Goal: Information Seeking & Learning: Check status

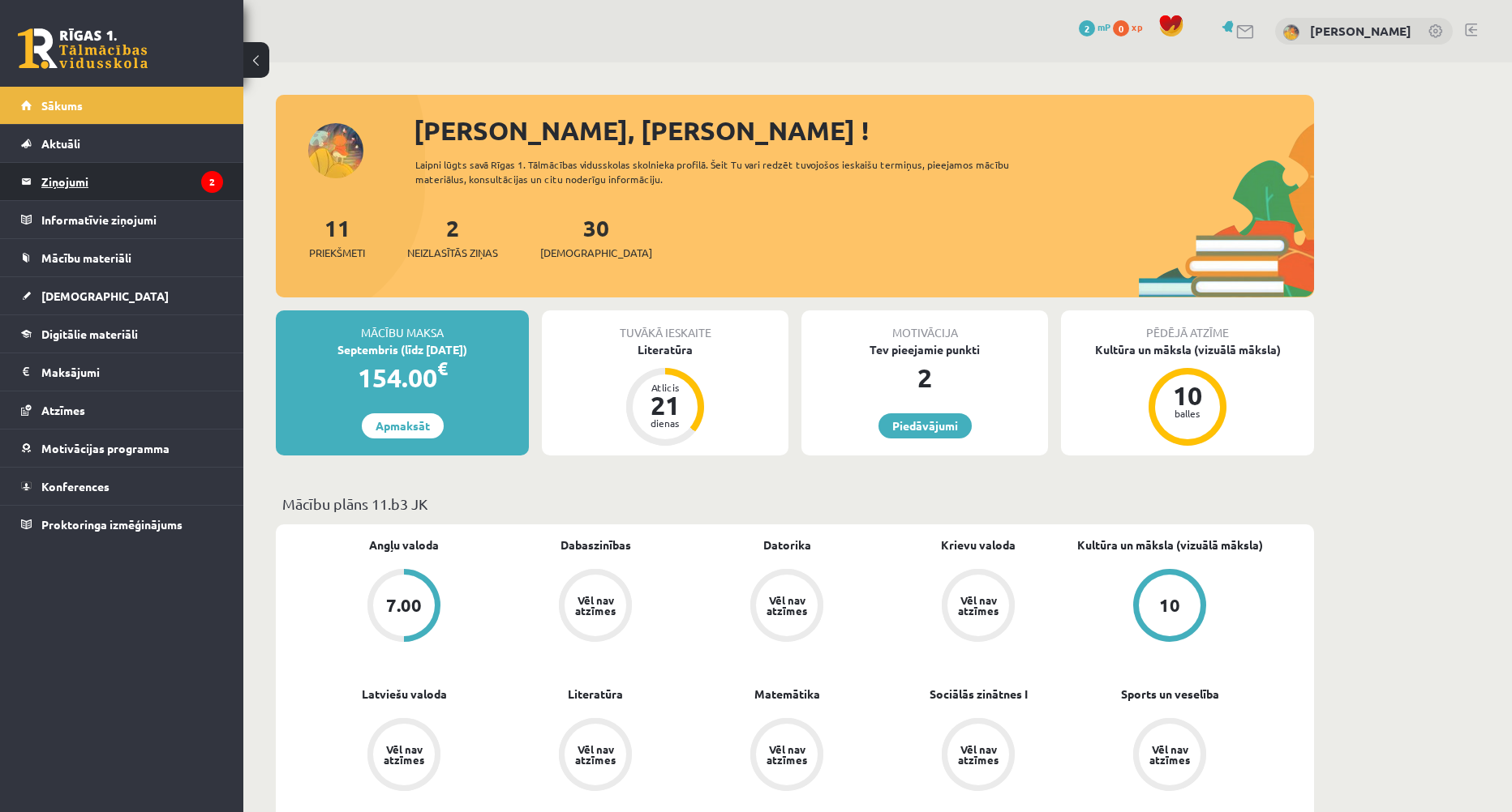
click at [105, 178] on legend "Ziņojumi 2" at bounding box center [132, 181] width 181 height 37
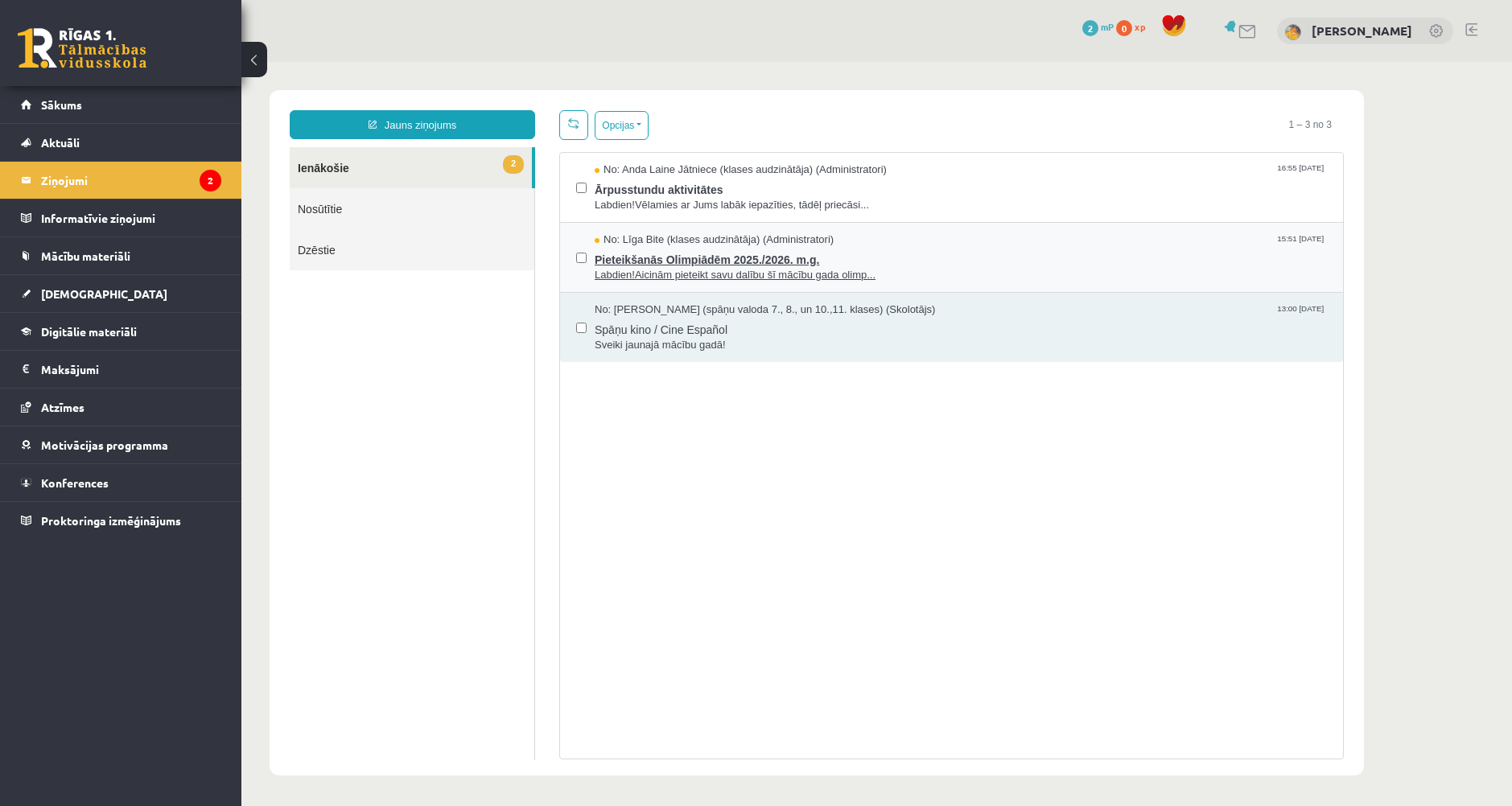
click at [677, 262] on span "Pieteikšanās Olimpiādēm 2025./2026. m.g." at bounding box center [961, 257] width 733 height 20
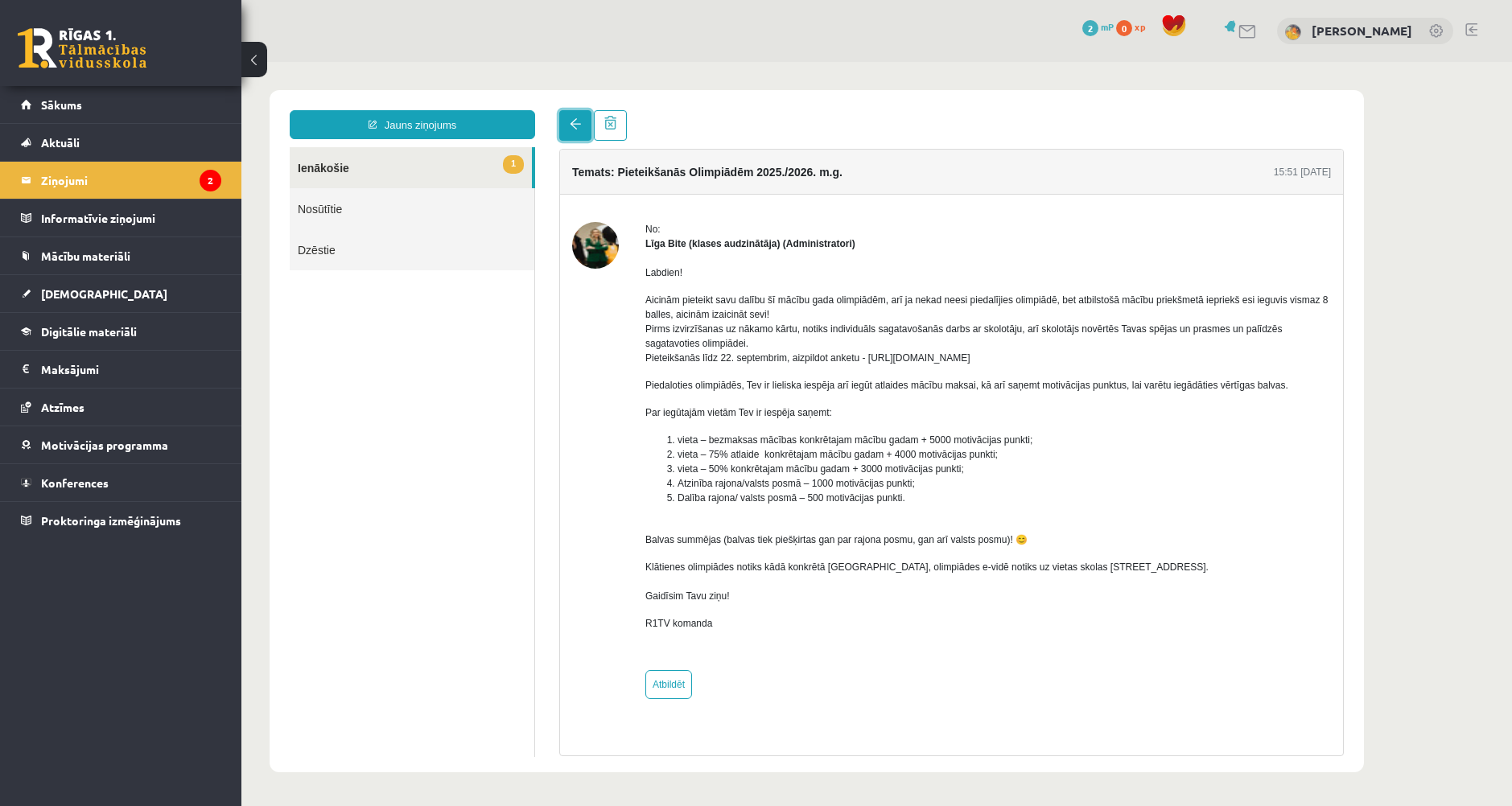
click at [576, 128] on span at bounding box center [576, 124] width 11 height 11
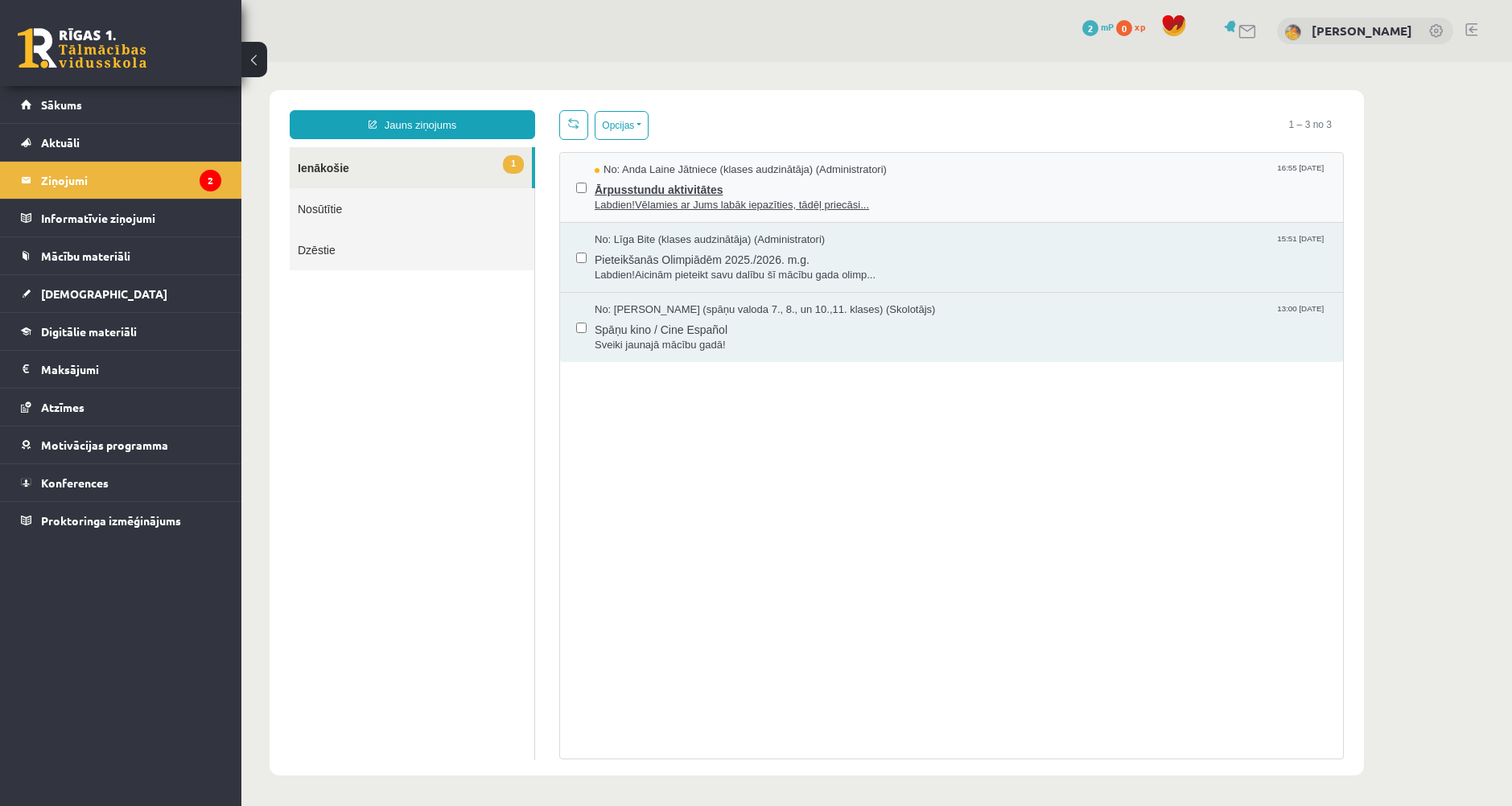
click at [662, 185] on span "Ārpusstundu aktivitātes" at bounding box center [961, 188] width 733 height 20
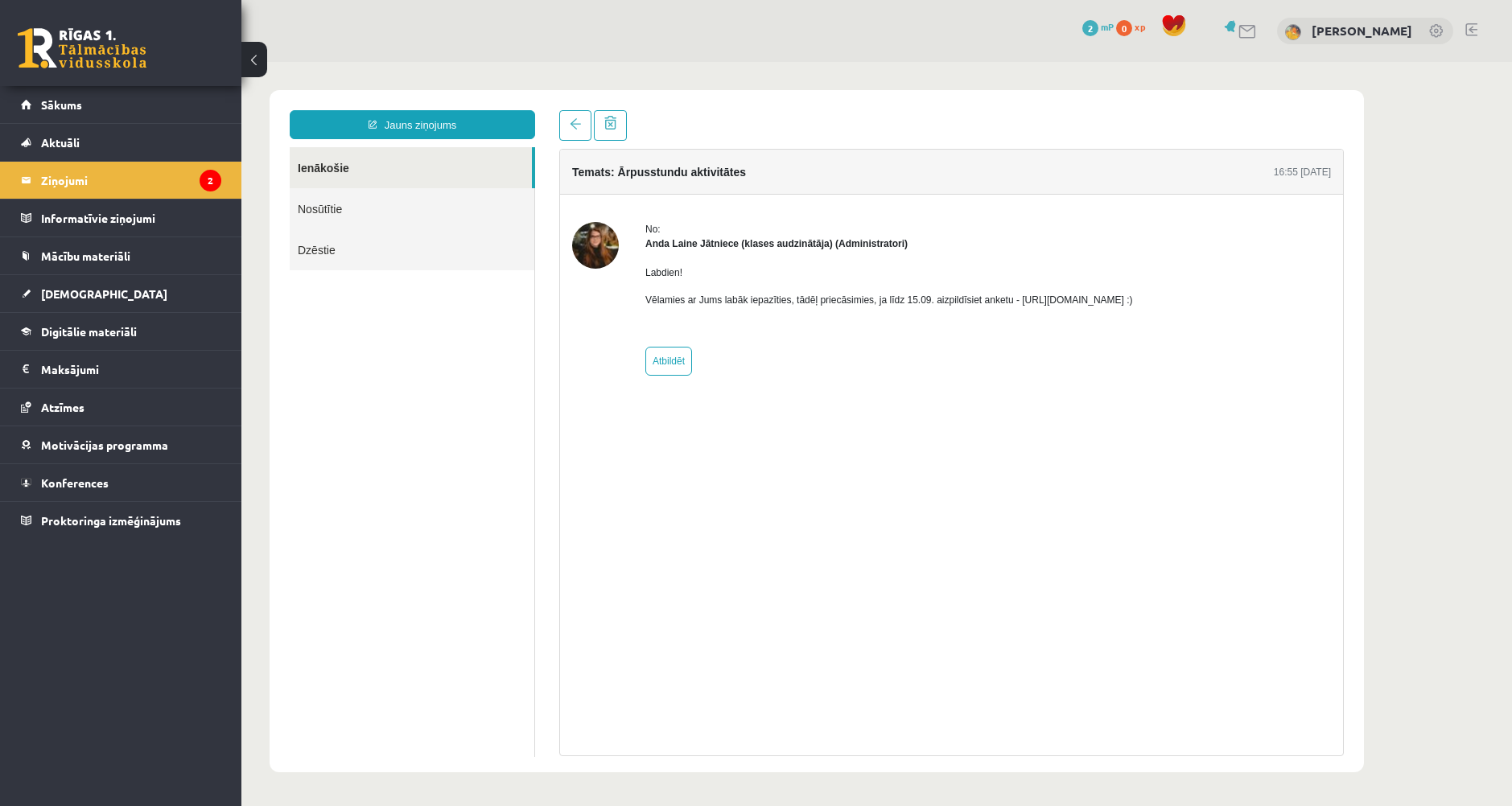
click at [594, 246] on img at bounding box center [595, 245] width 47 height 47
drag, startPoint x: 1009, startPoint y: 299, endPoint x: 1187, endPoint y: 300, distance: 178.0
click at [1133, 300] on p "Vēlamies ar Jums labāk iepazīties, tādēļ priecāsimies, ja līdz 15.09. aizpildīs…" at bounding box center [889, 300] width 487 height 15
click at [1016, 343] on div "No: [PERSON_NAME] Jātniece (klases audzinātāja) (Administratori) Labdien! Vēlam…" at bounding box center [889, 299] width 487 height 154
click at [75, 410] on span "Atzīmes" at bounding box center [62, 407] width 43 height 15
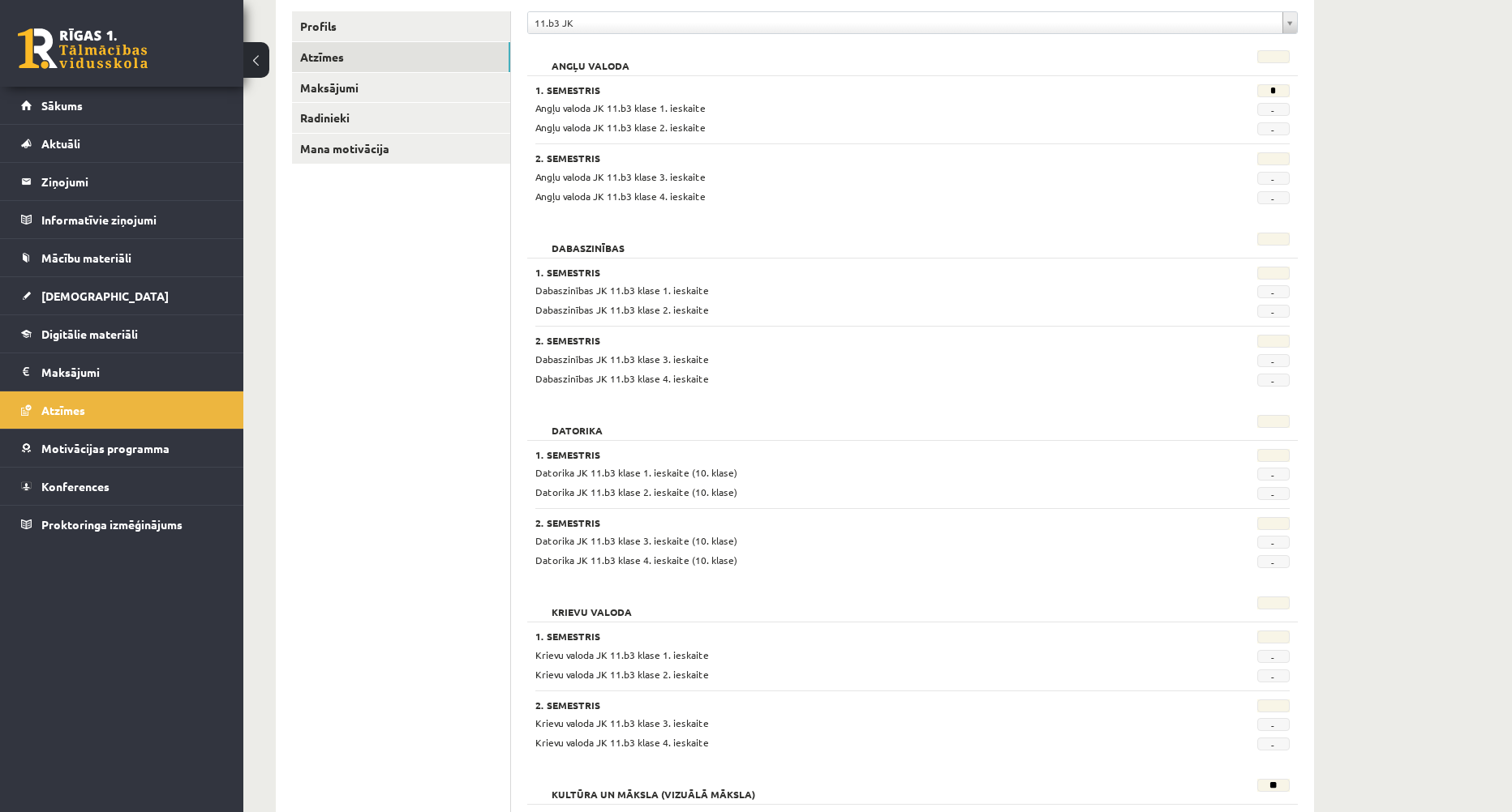
scroll to position [432, 0]
